Goal: Transaction & Acquisition: Purchase product/service

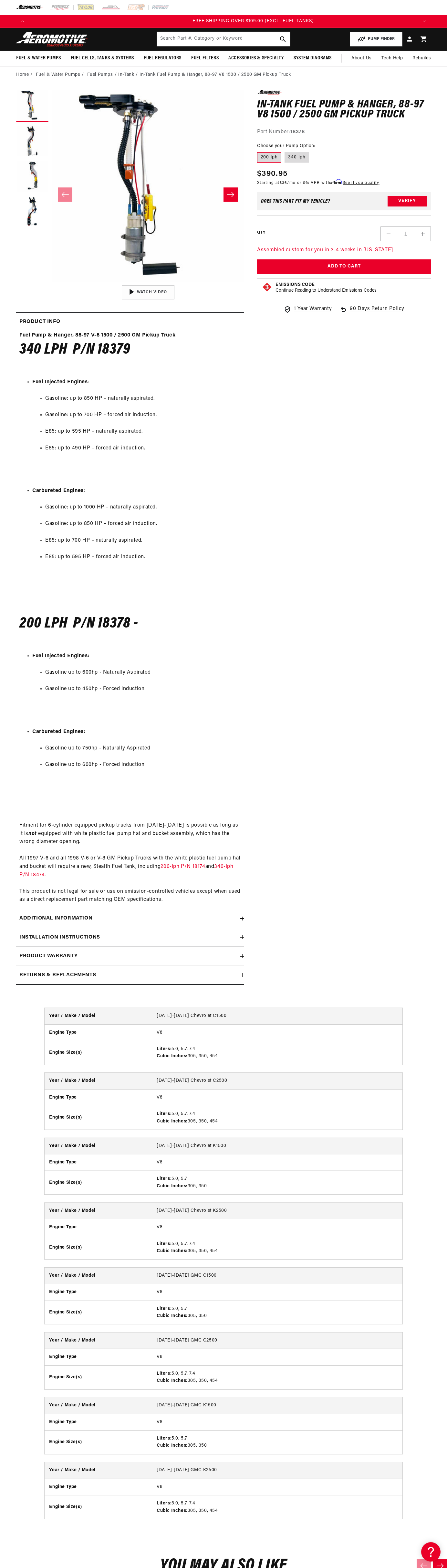
scroll to position [0, 1166]
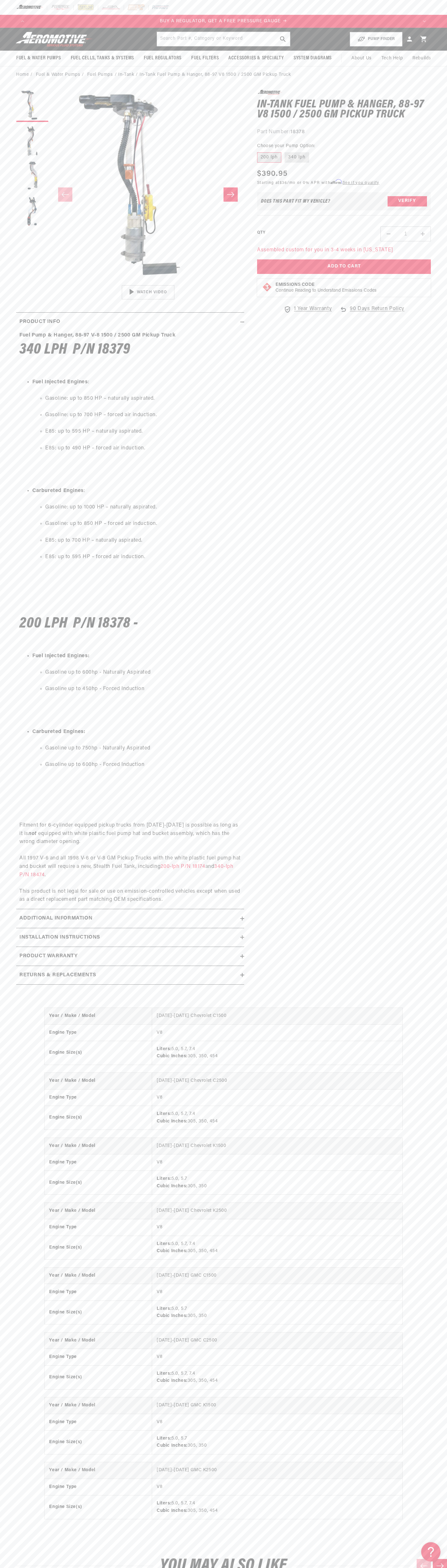
click at [68, 19] on p "BUY A REGULATOR, GET A FREE PRESSURE GAUGE" at bounding box center [224, 21] width 389 height 7
click at [423, 788] on div "0.0 star rating Write a review In-Tank Fuel Pump & Hanger, 88-97 V8 1500 / 2500…" at bounding box center [337, 540] width 186 height 901
click at [19, 1563] on html "Skip to content Your cart Your cart is empty Loading... You may also like Subto…" at bounding box center [224, 784] width 447 height 1568
click at [24, 1336] on div "Year / Make / Model [DATE]-[DATE] Chevrolet C1500 Engine Type V8 Engine Size(s)…" at bounding box center [224, 1270] width 447 height 549
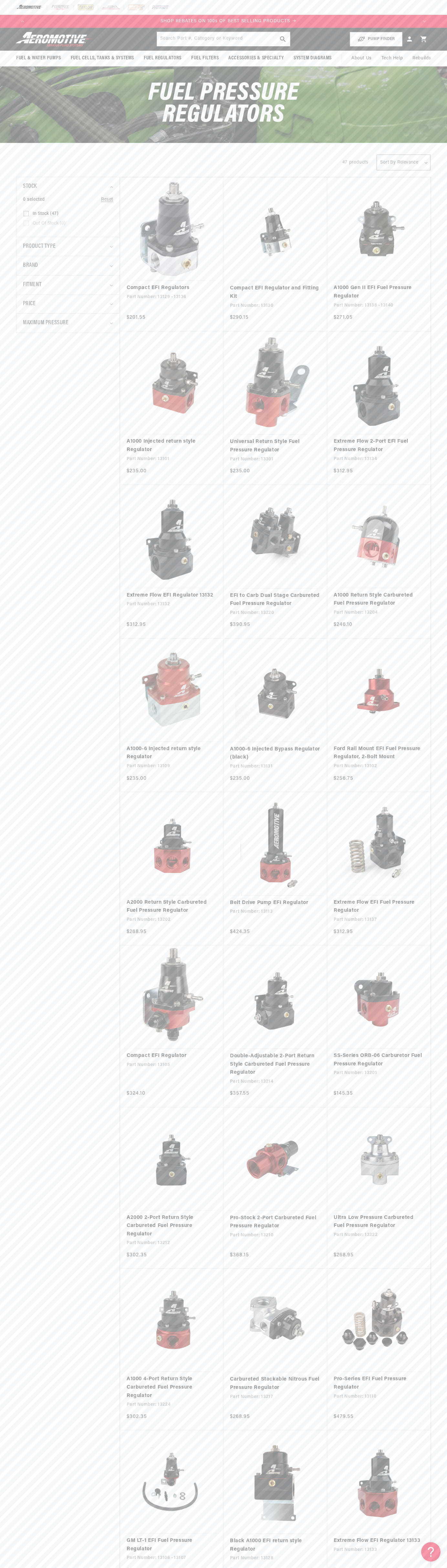
scroll to position [0, 777]
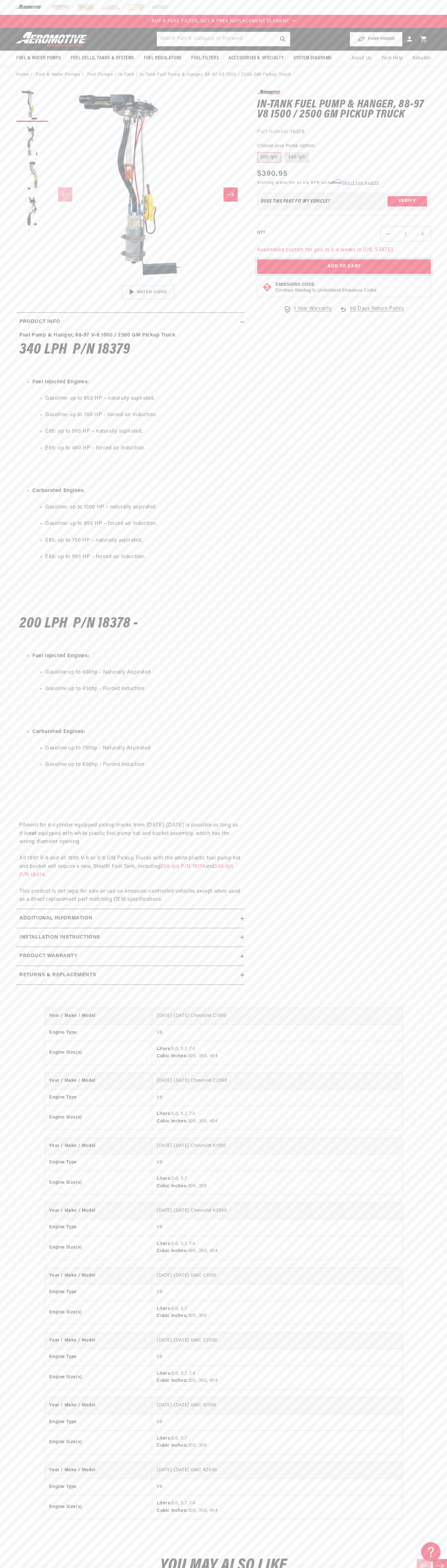
scroll to position [0, 777]
